Goal: Understand process/instructions: Learn how to perform a task or action

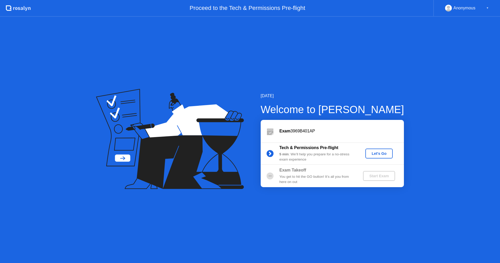
click at [381, 152] on div "Let's Go" at bounding box center [378, 153] width 23 height 4
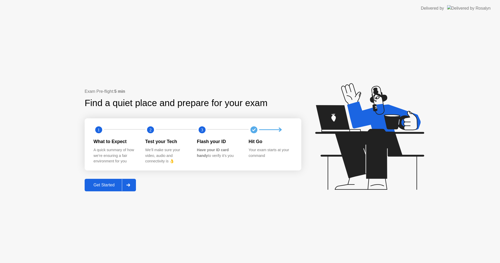
click at [381, 152] on icon at bounding box center [369, 136] width 109 height 106
click at [102, 187] on div "Get Started" at bounding box center [104, 184] width 36 height 5
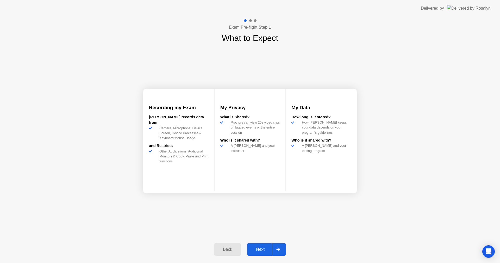
click at [255, 248] on div "Next" at bounding box center [260, 249] width 23 height 5
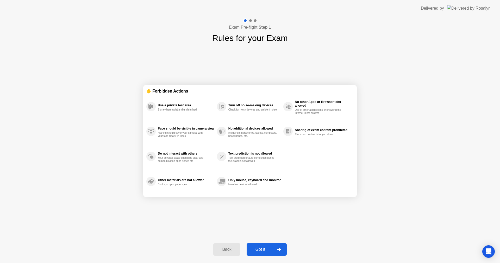
click at [259, 247] on div "Got it" at bounding box center [260, 249] width 24 height 5
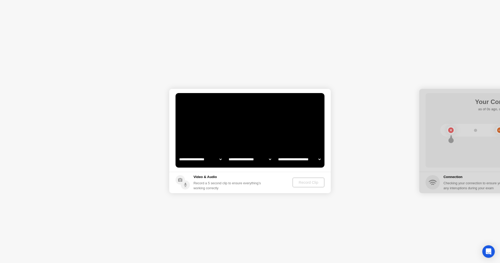
select select "**********"
select select "*******"
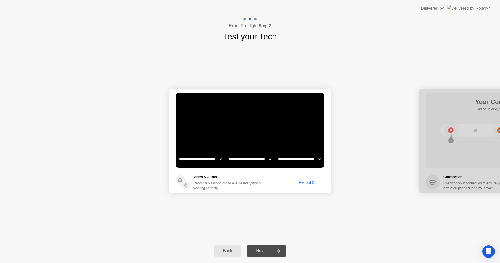
click at [305, 181] on div "Record Clip" at bounding box center [309, 182] width 28 height 4
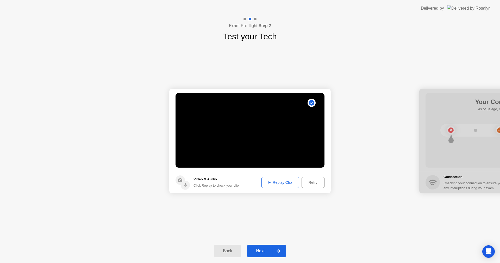
click at [292, 183] on div "Replay Clip" at bounding box center [280, 182] width 34 height 4
click at [260, 250] on div "Next" at bounding box center [260, 250] width 23 height 5
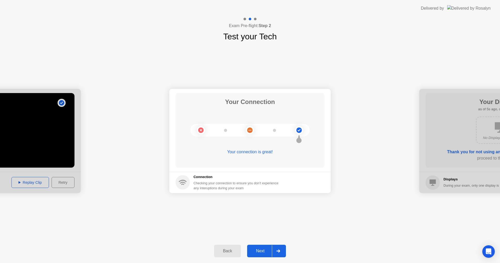
click at [259, 250] on div "Next" at bounding box center [260, 250] width 23 height 5
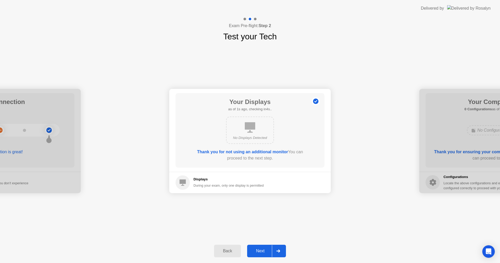
click at [259, 250] on div "Next" at bounding box center [260, 250] width 23 height 5
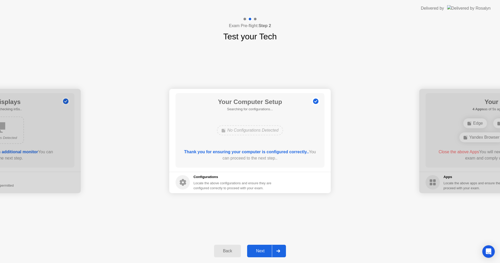
click at [259, 251] on div "Next" at bounding box center [260, 250] width 23 height 5
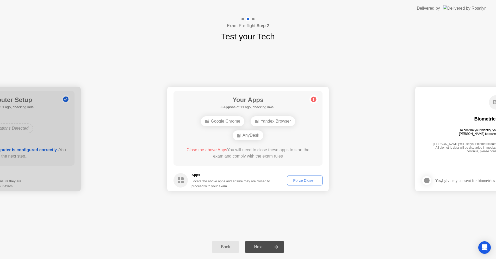
click at [312, 179] on div "Force Close..." at bounding box center [305, 180] width 32 height 4
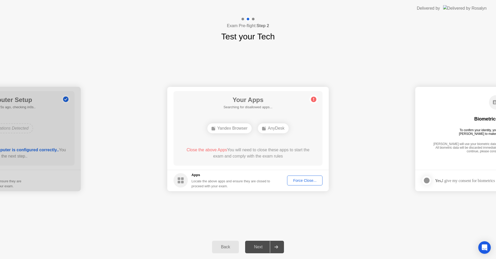
click at [309, 181] on div "Force Close..." at bounding box center [305, 180] width 32 height 4
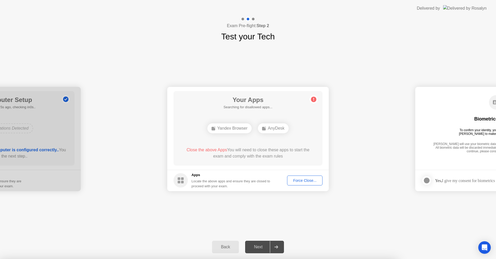
drag, startPoint x: 263, startPoint y: 158, endPoint x: 288, endPoint y: 142, distance: 29.4
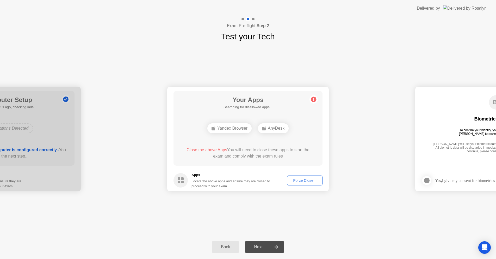
click at [316, 181] on div "Force Close..." at bounding box center [305, 180] width 32 height 4
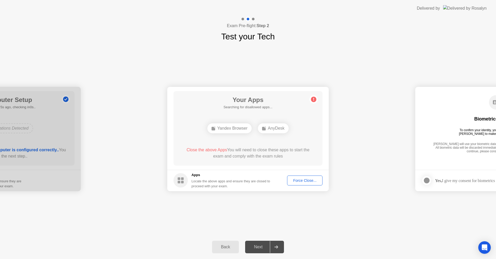
click at [300, 180] on div "Force Close..." at bounding box center [305, 180] width 32 height 4
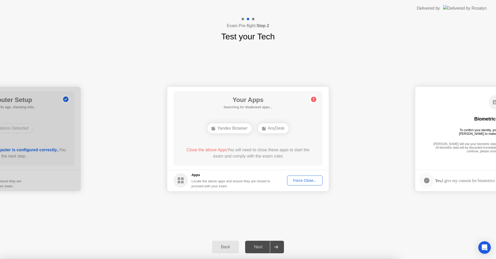
drag, startPoint x: 273, startPoint y: 160, endPoint x: 232, endPoint y: 160, distance: 40.4
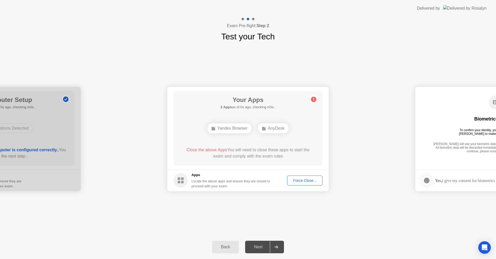
click at [259, 245] on div "Next" at bounding box center [258, 246] width 23 height 5
click at [242, 130] on div "Yandex Browser" at bounding box center [229, 128] width 44 height 10
click at [297, 175] on footer "Apps Locate the above apps and ensure they are closed to proceed with your exam…" at bounding box center [247, 179] width 161 height 21
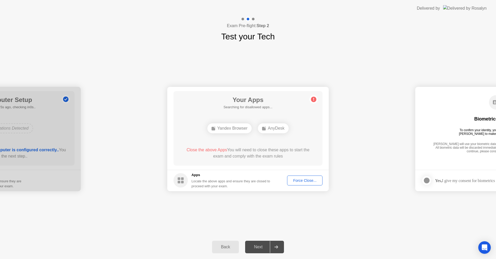
click at [297, 179] on div "Force Close..." at bounding box center [305, 180] width 32 height 4
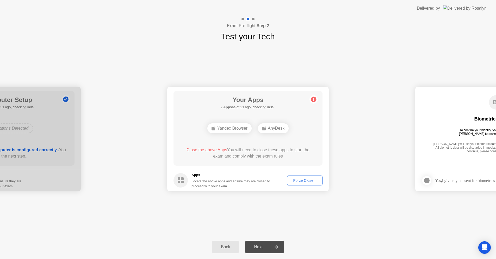
click at [223, 248] on div "Back" at bounding box center [225, 246] width 24 height 5
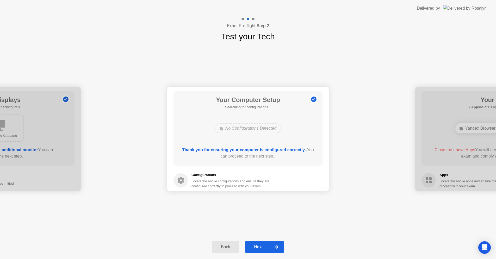
click at [261, 248] on div "Next" at bounding box center [258, 246] width 23 height 5
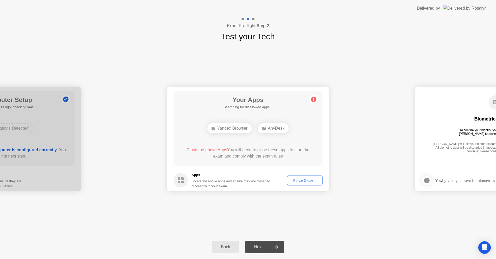
click at [261, 248] on div "Next" at bounding box center [258, 246] width 23 height 5
click at [184, 179] on circle at bounding box center [180, 180] width 14 height 14
click at [204, 187] on div "Locate the above apps and ensure they are closed to proceed with your exam." at bounding box center [230, 183] width 79 height 10
click at [204, 182] on div "Locate the above apps and ensure they are closed to proceed with your exam." at bounding box center [230, 183] width 79 height 10
click at [273, 130] on div "AnyDesk" at bounding box center [273, 128] width 31 height 10
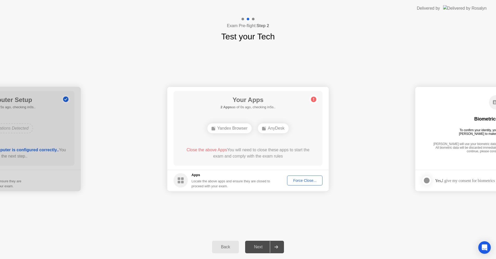
click at [300, 180] on div "Force Close..." at bounding box center [305, 180] width 32 height 4
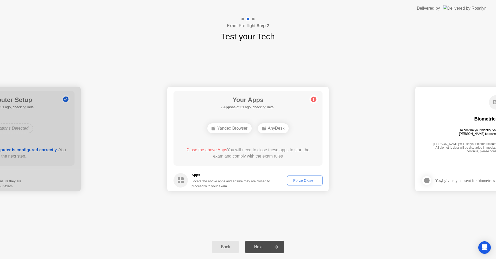
click at [301, 181] on div "Force Close..." at bounding box center [305, 180] width 32 height 4
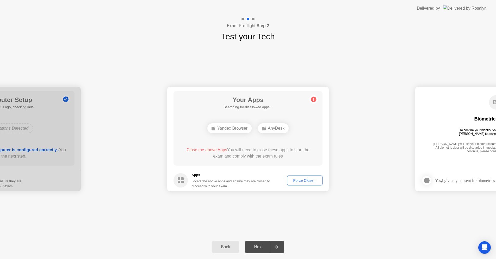
click at [316, 99] on circle at bounding box center [313, 98] width 5 height 5
click at [267, 249] on div "Next" at bounding box center [258, 246] width 23 height 5
click at [273, 248] on div at bounding box center [276, 247] width 12 height 12
click at [275, 248] on icon at bounding box center [276, 246] width 4 height 3
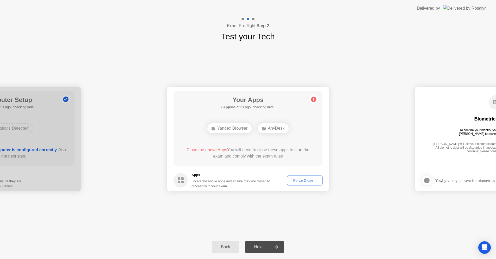
click at [275, 247] on icon at bounding box center [276, 246] width 4 height 3
click at [315, 98] on circle at bounding box center [313, 98] width 5 height 5
click at [298, 181] on div "Force Close..." at bounding box center [305, 180] width 32 height 4
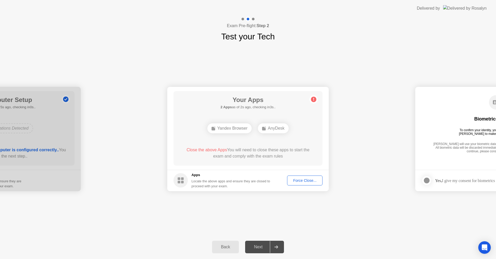
click at [299, 181] on div "Force Close..." at bounding box center [305, 180] width 32 height 4
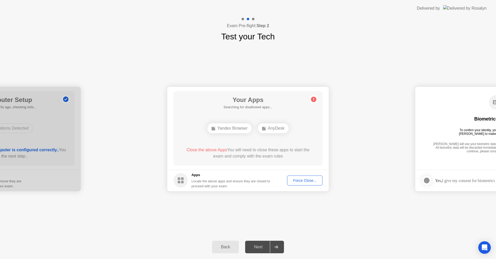
click at [194, 175] on h5 "Apps" at bounding box center [230, 174] width 79 height 5
click at [199, 150] on span "Close the above Apps" at bounding box center [206, 149] width 41 height 4
click at [231, 128] on div "Yandex Browser" at bounding box center [229, 128] width 44 height 10
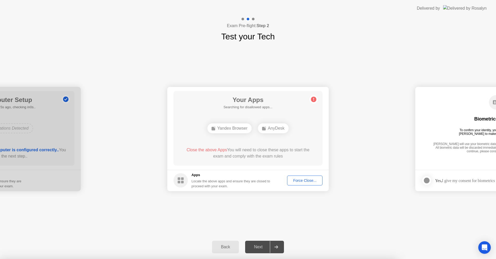
drag, startPoint x: 230, startPoint y: 154, endPoint x: 230, endPoint y: 212, distance: 57.3
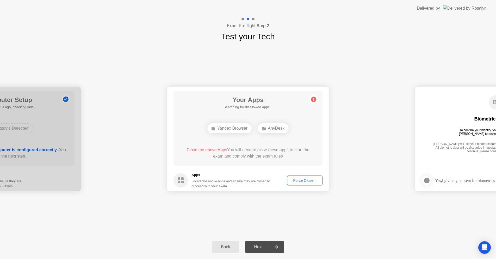
click at [307, 182] on div "Force Close..." at bounding box center [305, 180] width 32 height 4
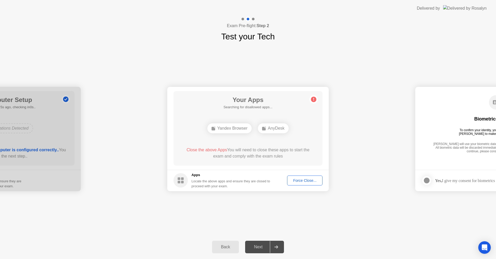
click at [314, 99] on circle at bounding box center [313, 98] width 5 height 5
click at [277, 129] on div "AnyDesk" at bounding box center [273, 128] width 31 height 10
click at [228, 129] on div "Yandex Browser" at bounding box center [229, 128] width 44 height 10
click at [272, 128] on div "AnyDesk" at bounding box center [273, 128] width 31 height 10
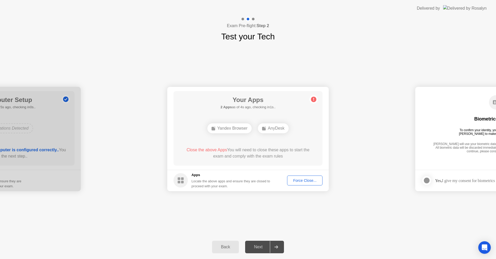
click at [272, 128] on div "AnyDesk" at bounding box center [273, 128] width 31 height 10
click at [272, 132] on div "AnyDesk" at bounding box center [273, 128] width 31 height 10
click at [270, 130] on div "AnyDesk" at bounding box center [273, 128] width 31 height 10
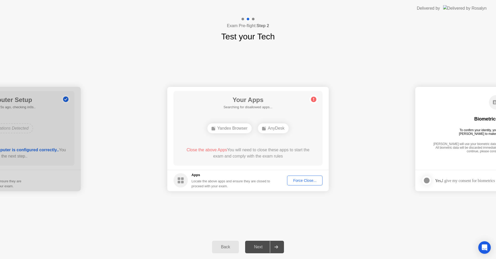
click at [240, 129] on div "Yandex Browser" at bounding box center [229, 128] width 44 height 10
click at [302, 179] on div "Force Close..." at bounding box center [305, 180] width 32 height 4
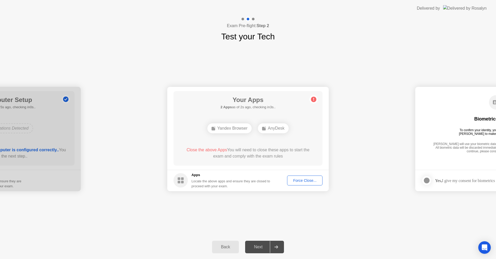
click at [193, 177] on div "Apps Locate the above apps and ensure they are closed to proceed with your exam." at bounding box center [230, 180] width 79 height 16
click at [180, 183] on rect at bounding box center [179, 181] width 3 height 3
click at [179, 182] on rect at bounding box center [179, 181] width 3 height 3
click at [197, 174] on h5 "Apps" at bounding box center [230, 174] width 79 height 5
click at [197, 173] on h5 "Apps" at bounding box center [230, 174] width 79 height 5
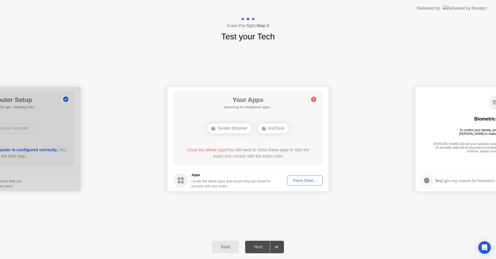
click at [202, 148] on span "Close the above Apps" at bounding box center [206, 149] width 41 height 4
drag, startPoint x: 202, startPoint y: 148, endPoint x: 226, endPoint y: 127, distance: 32.8
click at [202, 148] on span "Close the above Apps" at bounding box center [206, 149] width 41 height 4
click at [226, 127] on div "Yandex Browser" at bounding box center [229, 128] width 44 height 10
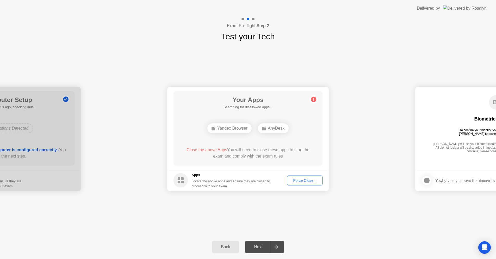
click at [293, 182] on div "Force Close..." at bounding box center [305, 180] width 32 height 4
